Goal: Task Accomplishment & Management: Complete application form

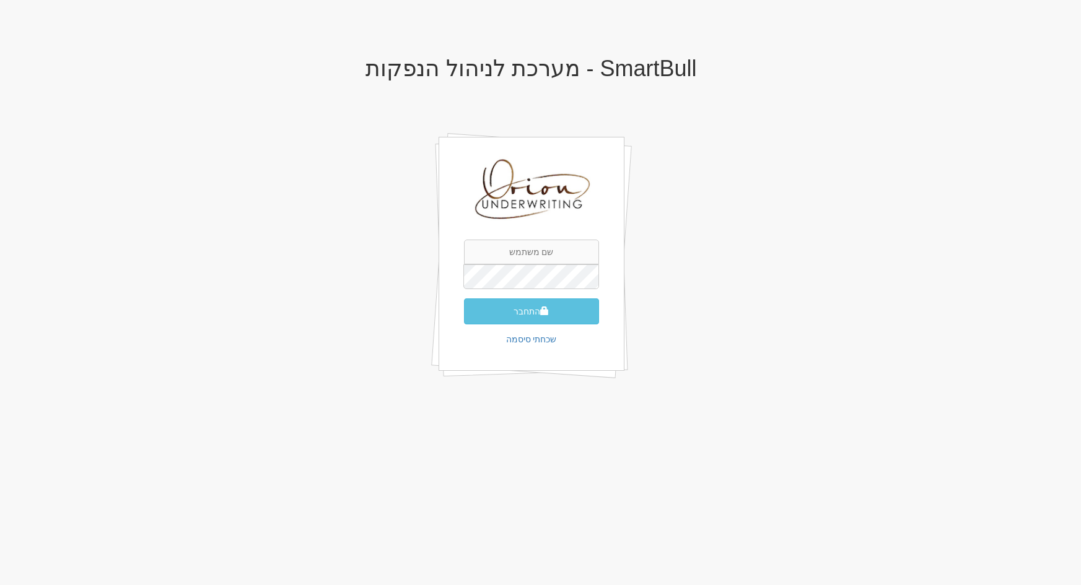
click at [549, 254] on input "text" at bounding box center [531, 252] width 135 height 25
type input "[EMAIL_ADDRESS][DOMAIN_NAME]"
click at [527, 312] on button "התחבר" at bounding box center [531, 312] width 135 height 26
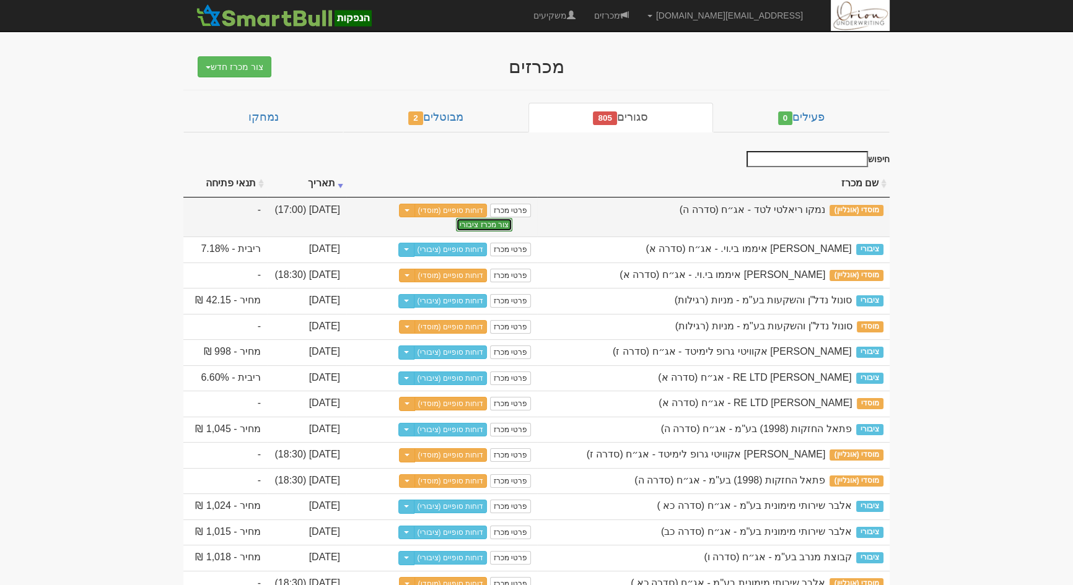
click at [499, 218] on button "צור מכרז ציבורי" at bounding box center [484, 225] width 56 height 14
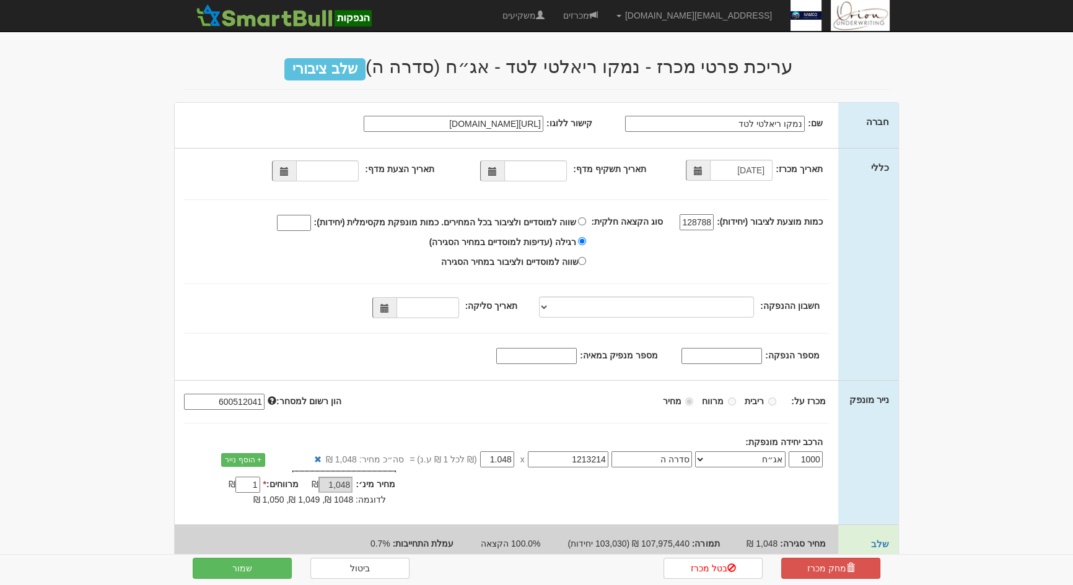
click at [496, 171] on span at bounding box center [492, 171] width 9 height 9
click at [685, 517] on div "מכרז על: ריבית מרווח מחיר 600512041" at bounding box center [506, 453] width 663 height 144
click at [496, 178] on span at bounding box center [492, 170] width 24 height 21
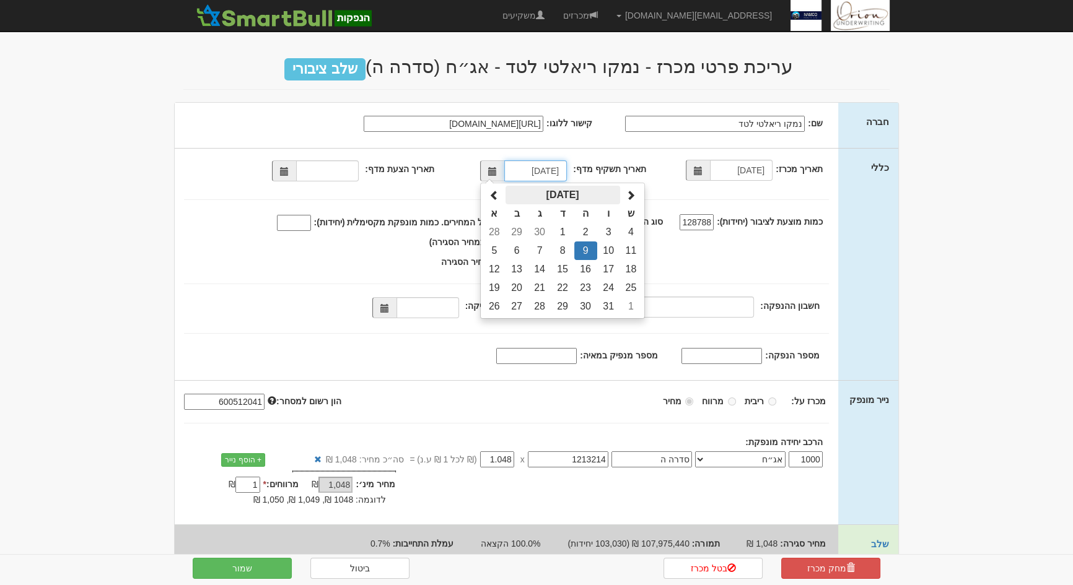
click at [580, 198] on th "אוקטובר 2025" at bounding box center [562, 195] width 115 height 19
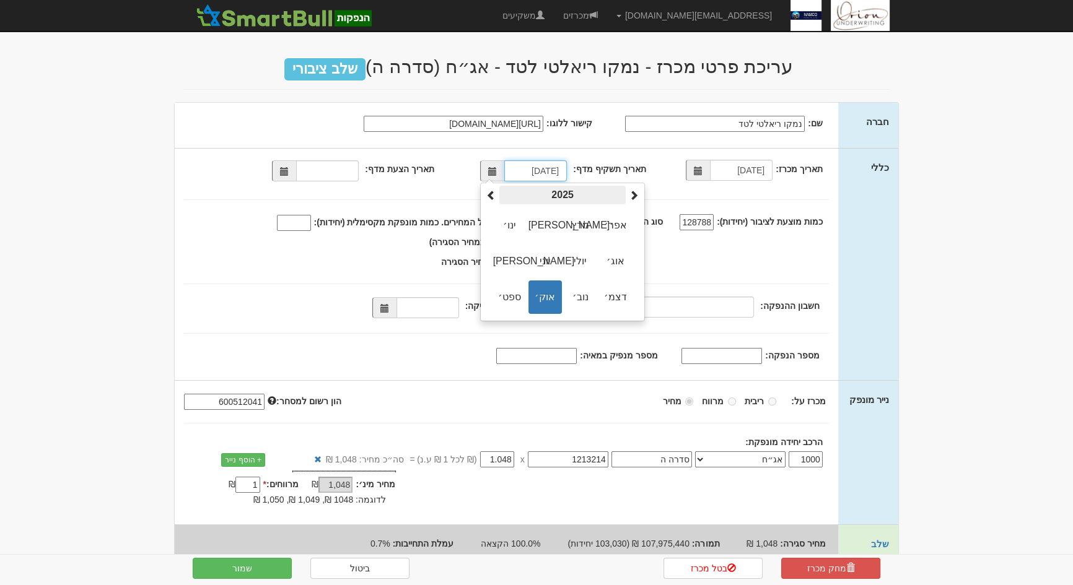
click at [576, 196] on th "2025" at bounding box center [562, 195] width 126 height 19
click at [585, 222] on span "2022" at bounding box center [580, 225] width 33 height 33
click at [569, 293] on span "נוב׳" at bounding box center [580, 297] width 33 height 33
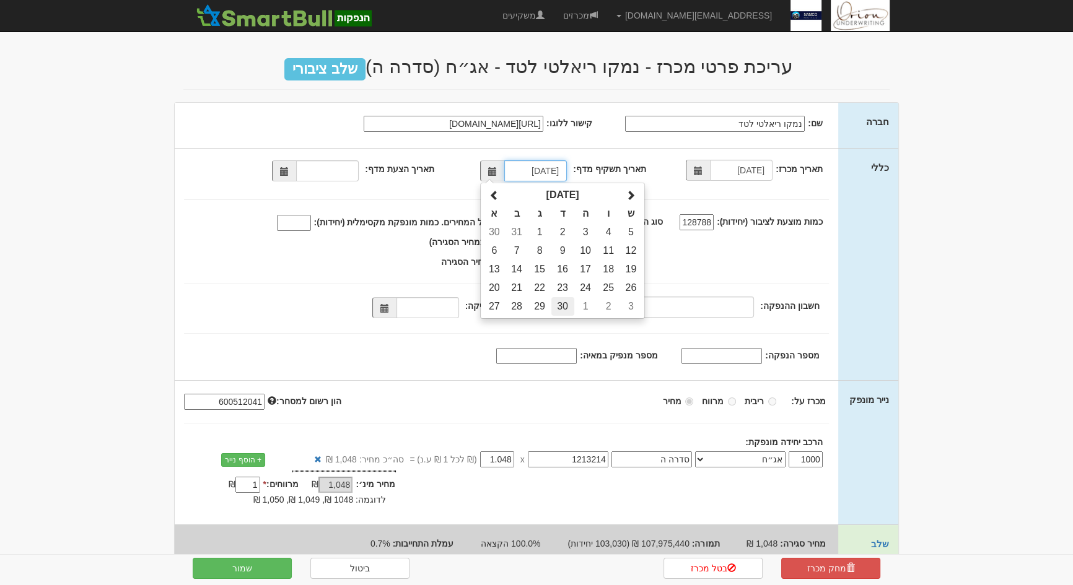
click at [563, 304] on td "30" at bounding box center [562, 306] width 23 height 19
type input "30/11/2022"
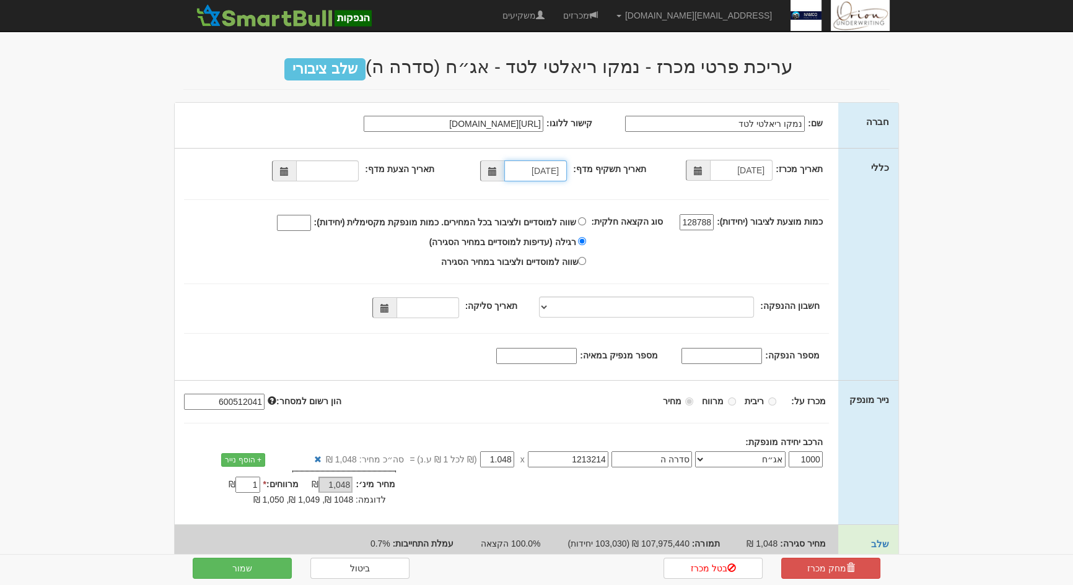
click at [289, 169] on span at bounding box center [284, 171] width 9 height 9
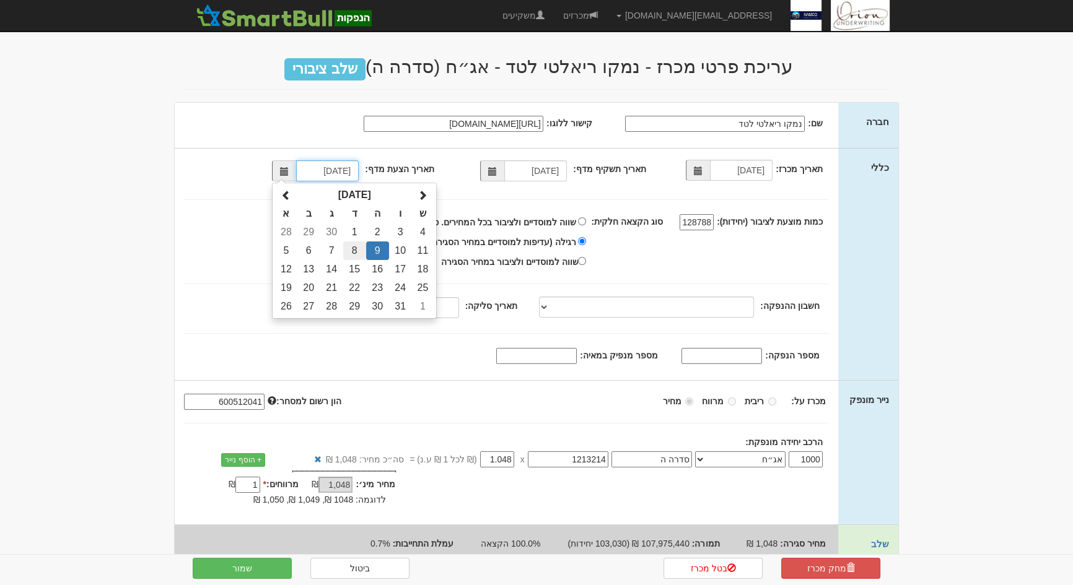
click at [361, 250] on td "8" at bounding box center [354, 251] width 23 height 19
type input "08/10/2025"
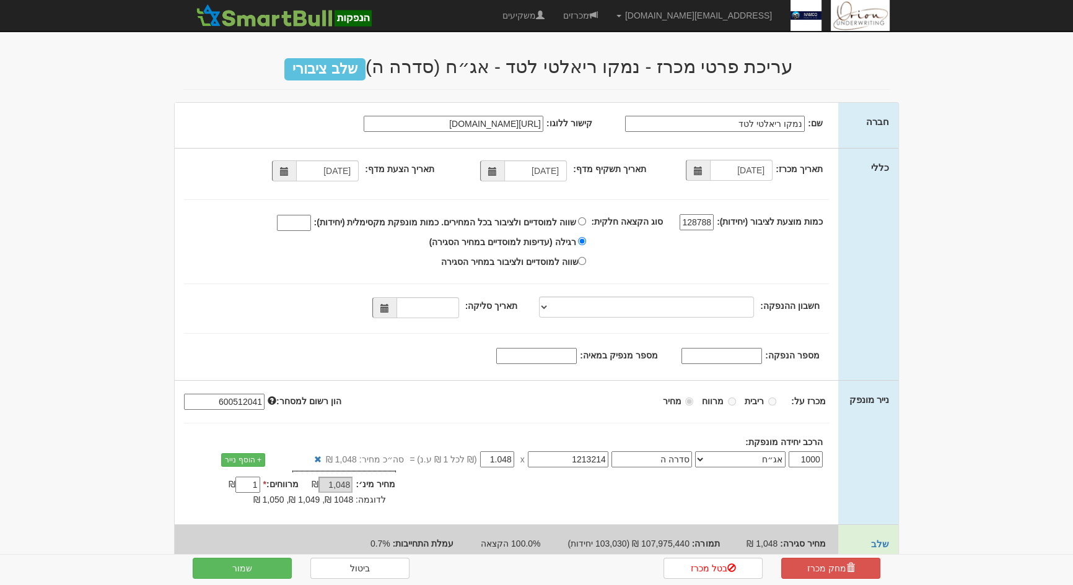
click at [538, 221] on span "שווה למוסדיים ולציבור בכל המחירים." at bounding box center [508, 222] width 134 height 10
click at [578, 221] on input "שווה למוסדיים ולציבור בכל המחירים. כמות מונפקת מקסימלית (יחידות):" at bounding box center [582, 221] width 8 height 8
radio input "true"
click at [311, 224] on input "שווה למוסדיים ולציבור בכל המחירים. כמות מונפקת מקסימלית (יחידות):" at bounding box center [294, 223] width 34 height 16
type input "103030"
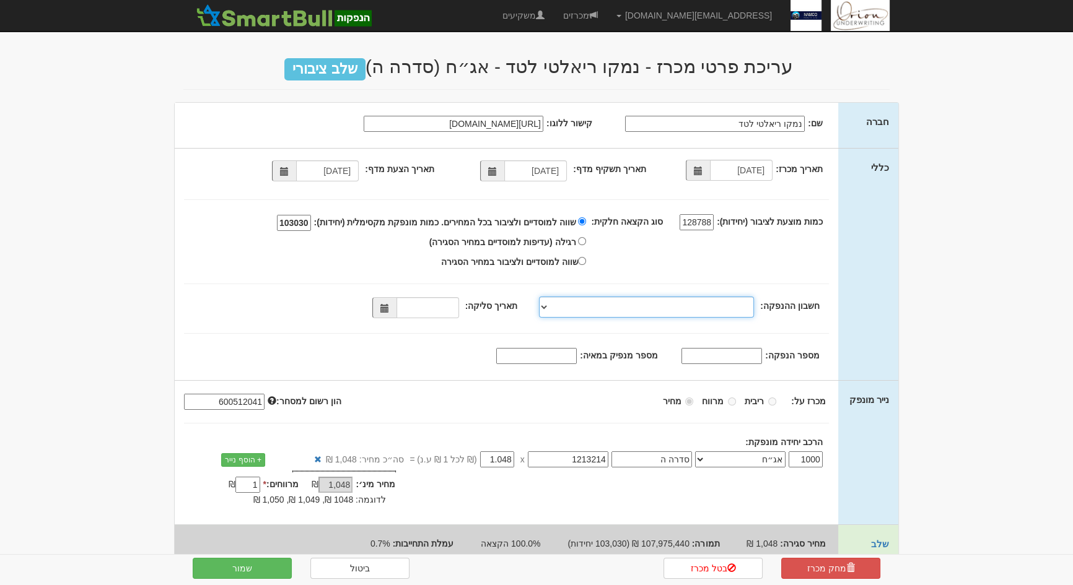
click at [725, 308] on select "מזרחי, 480, 123775, IL56 0204 8000 0000 0123 775 מזרחי, 480, 123767, IL78 0204 …" at bounding box center [646, 307] width 215 height 21
select select "מזרחי, 480, 123775, IL56 0204 8000 0000 0123 775"
click at [542, 297] on select "מזרחי, 480, 123775, IL56 0204 8000 0000 0123 775 מזרחי, 480, 123767, IL78 0204 …" at bounding box center [646, 307] width 215 height 21
click at [398, 322] on div "תאריך מכרז: 09/10/2025 תאריך תשקיף מדף: 30/11/2022 08/10/2025 128788" at bounding box center [506, 265] width 663 height 232
click at [396, 312] on span at bounding box center [384, 307] width 24 height 21
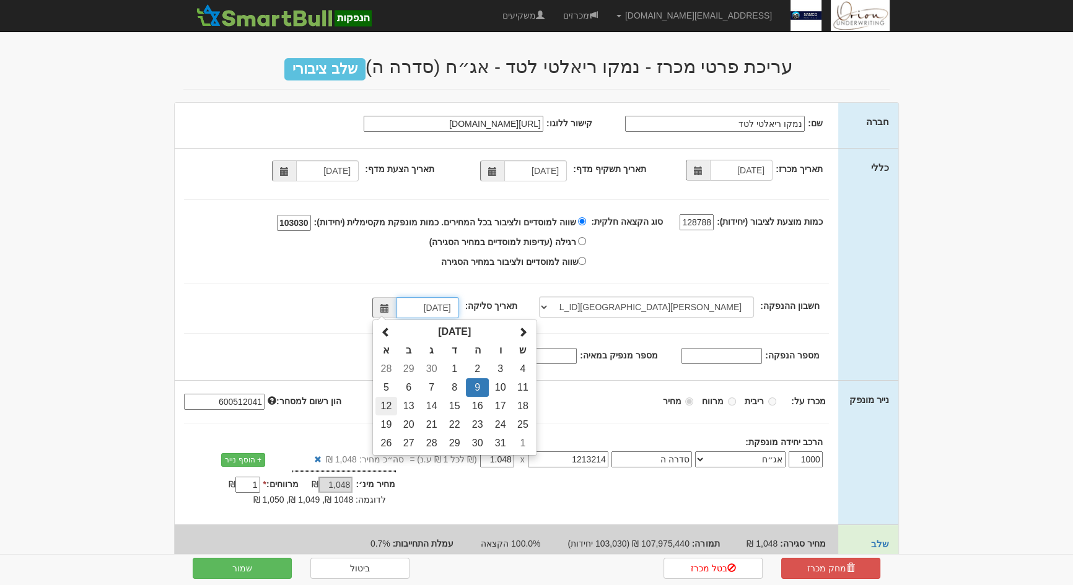
click at [397, 410] on td "12" at bounding box center [386, 406] width 22 height 19
type input "12/10/2025"
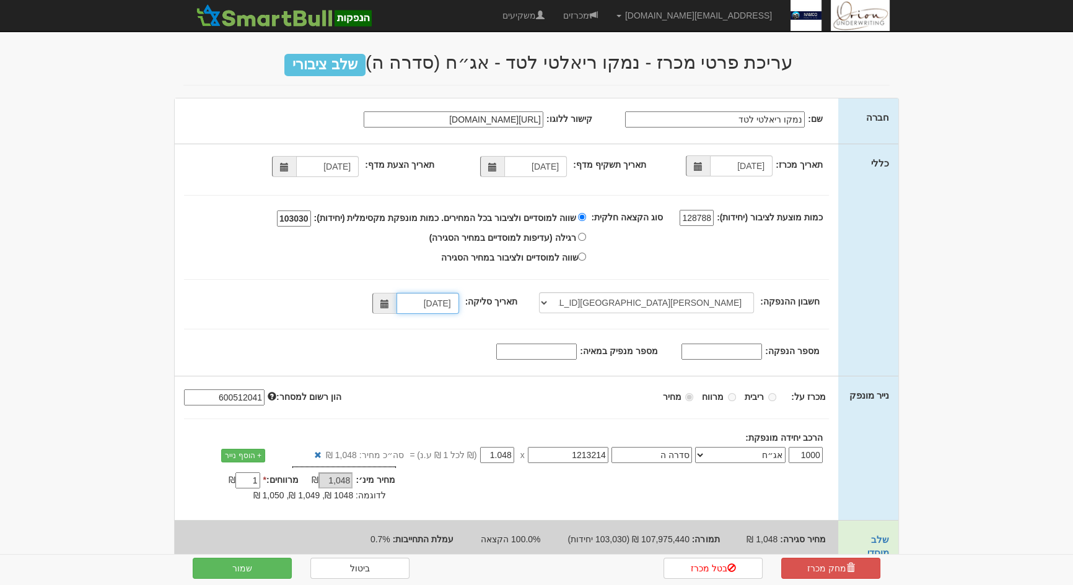
scroll to position [30, 0]
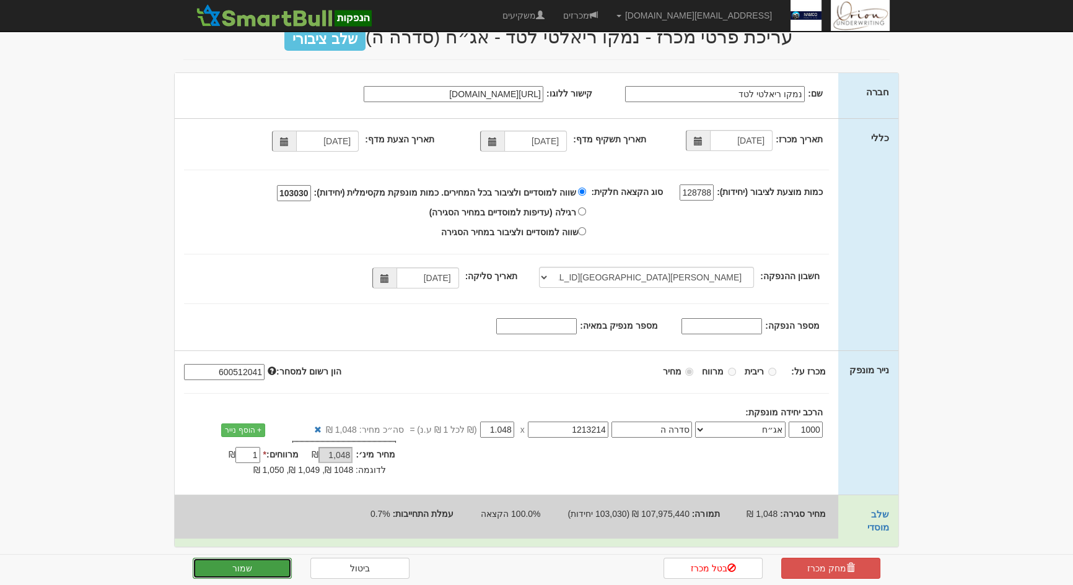
click at [281, 564] on button "שמור" at bounding box center [242, 568] width 99 height 21
